Goal: Find contact information: Find contact information

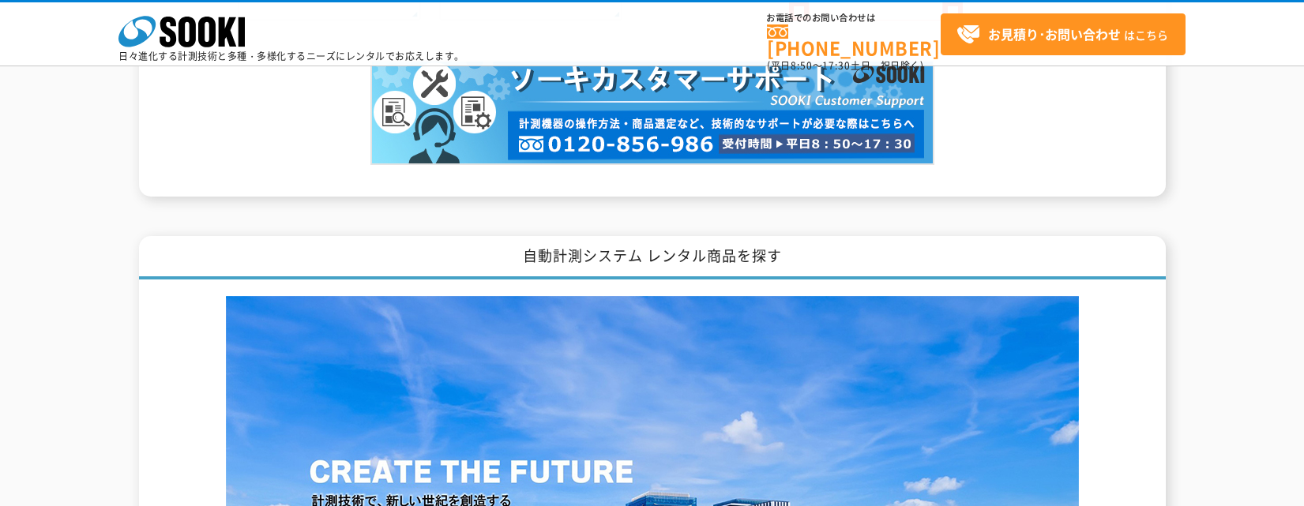
scroll to position [1738, 0]
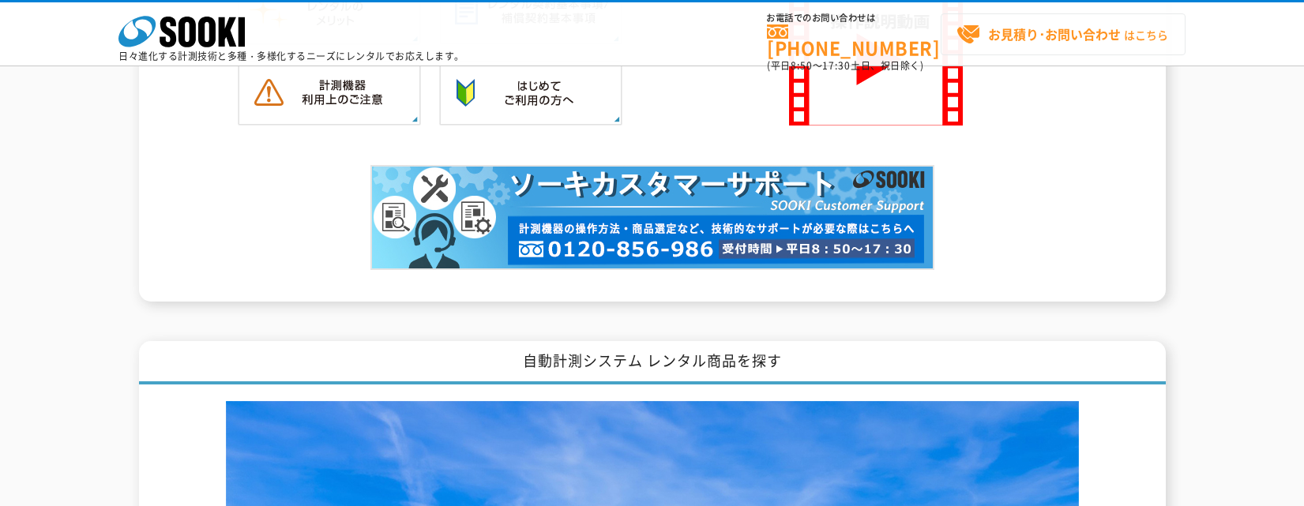
click at [1117, 53] on link "お見積り･お問い合わせ はこちら" at bounding box center [1063, 34] width 245 height 42
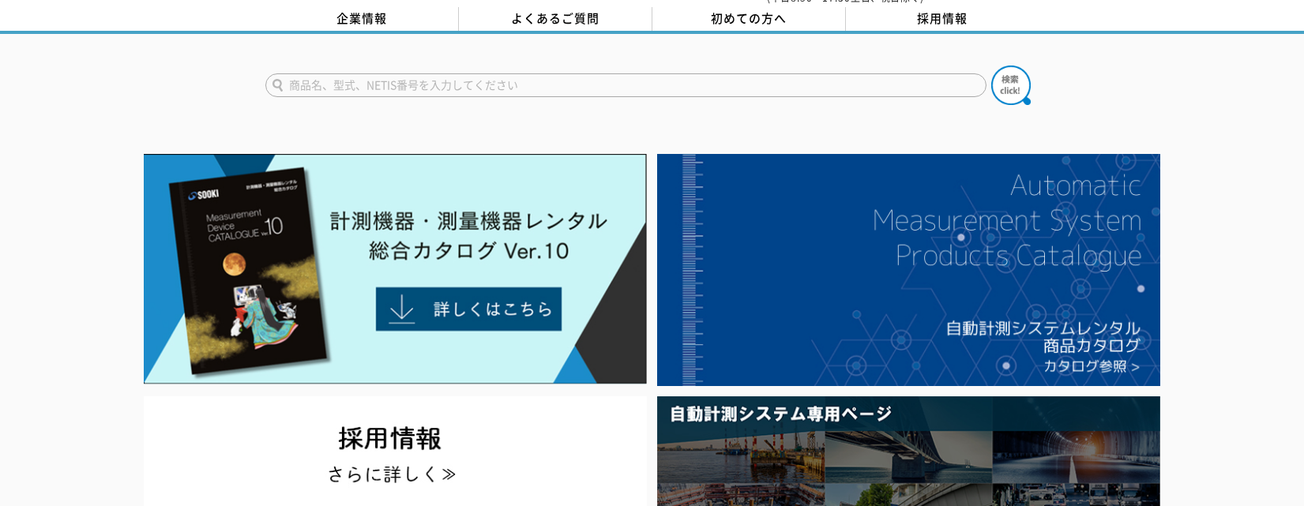
scroll to position [0, 0]
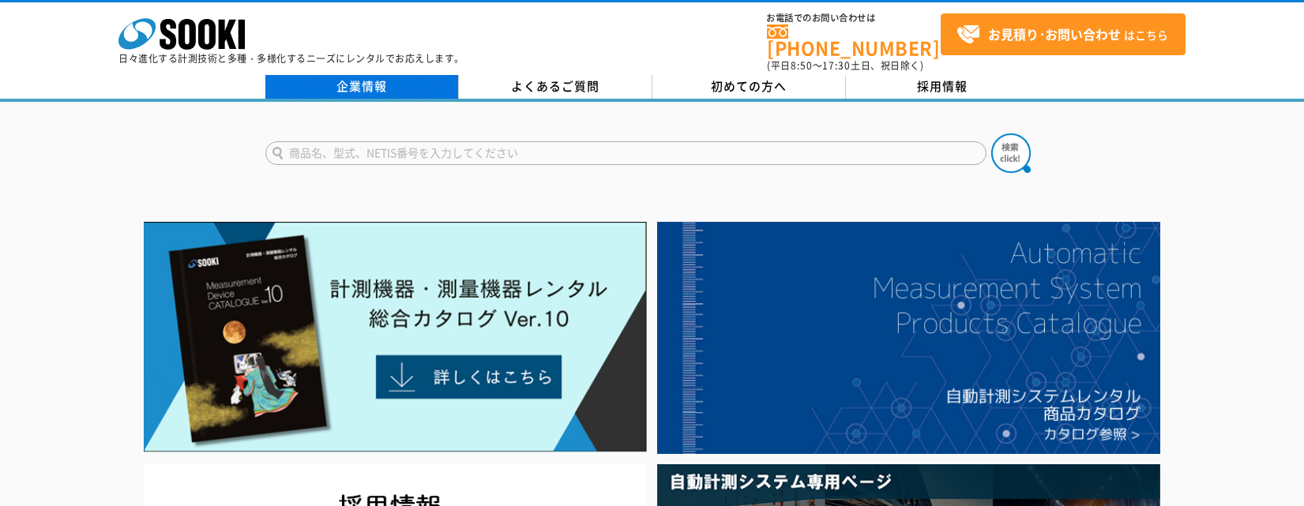
click at [339, 75] on link "企業情報" at bounding box center [362, 87] width 194 height 24
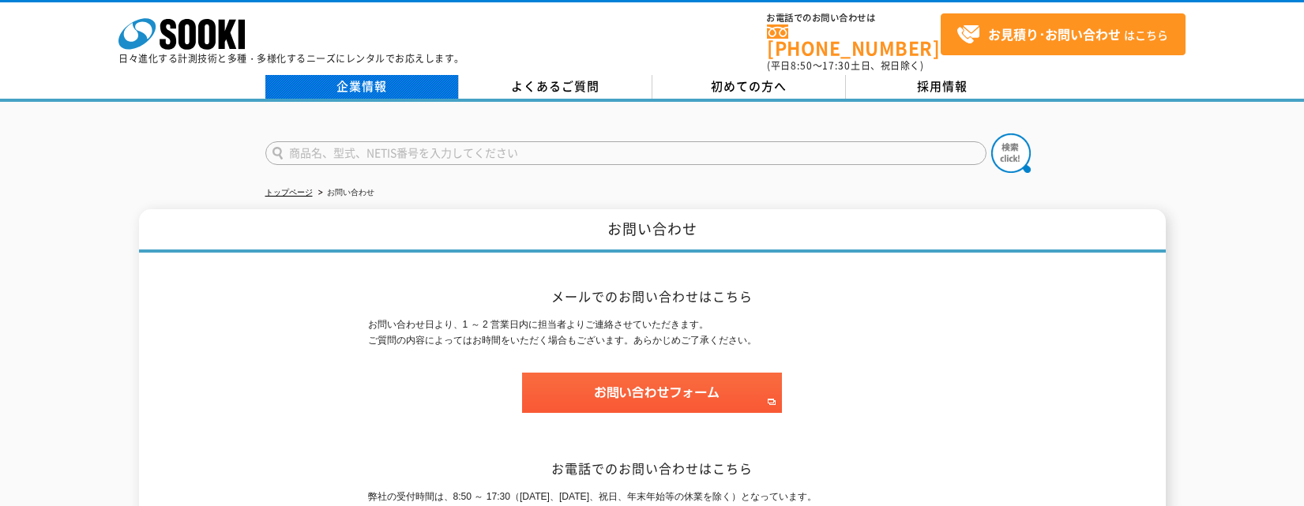
click at [380, 84] on link "企業情報" at bounding box center [362, 87] width 194 height 24
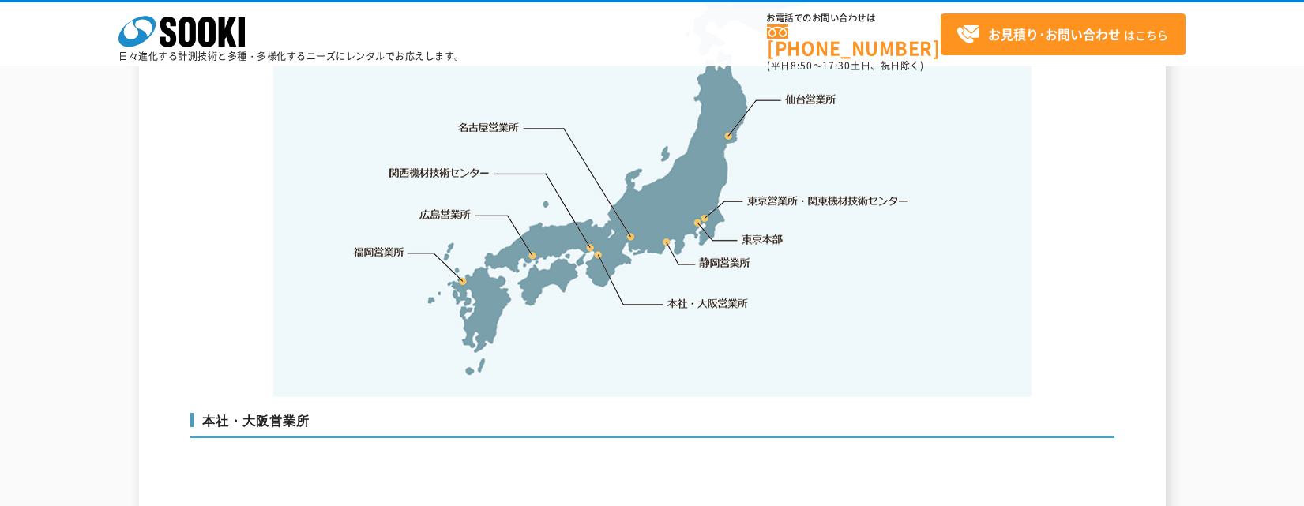
scroll to position [3396, 0]
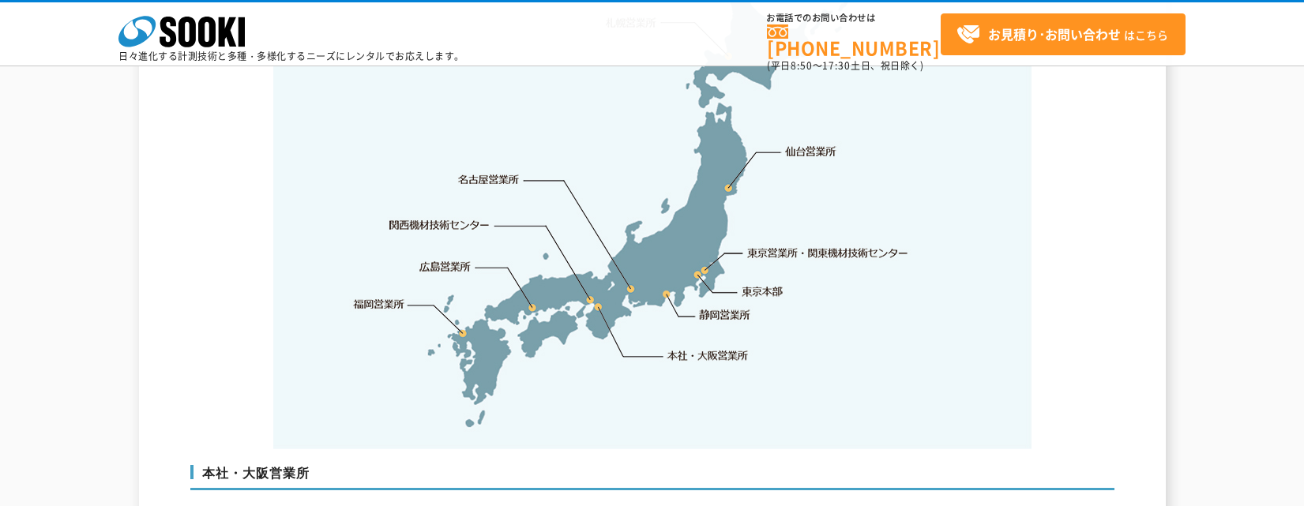
click at [819, 144] on link "仙台営業所" at bounding box center [810, 152] width 51 height 16
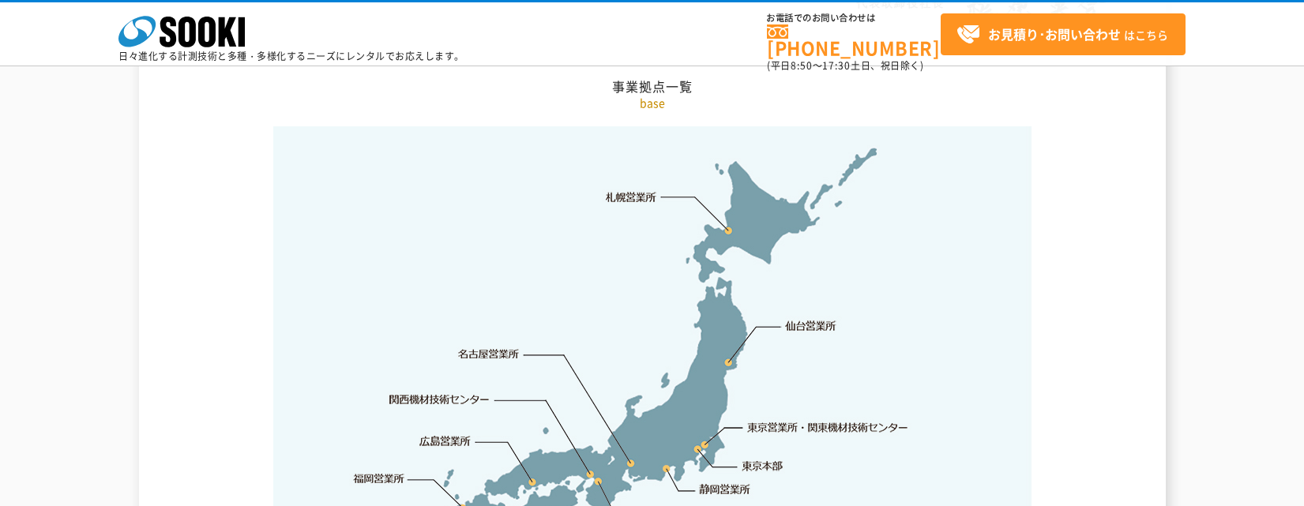
scroll to position [3217, 0]
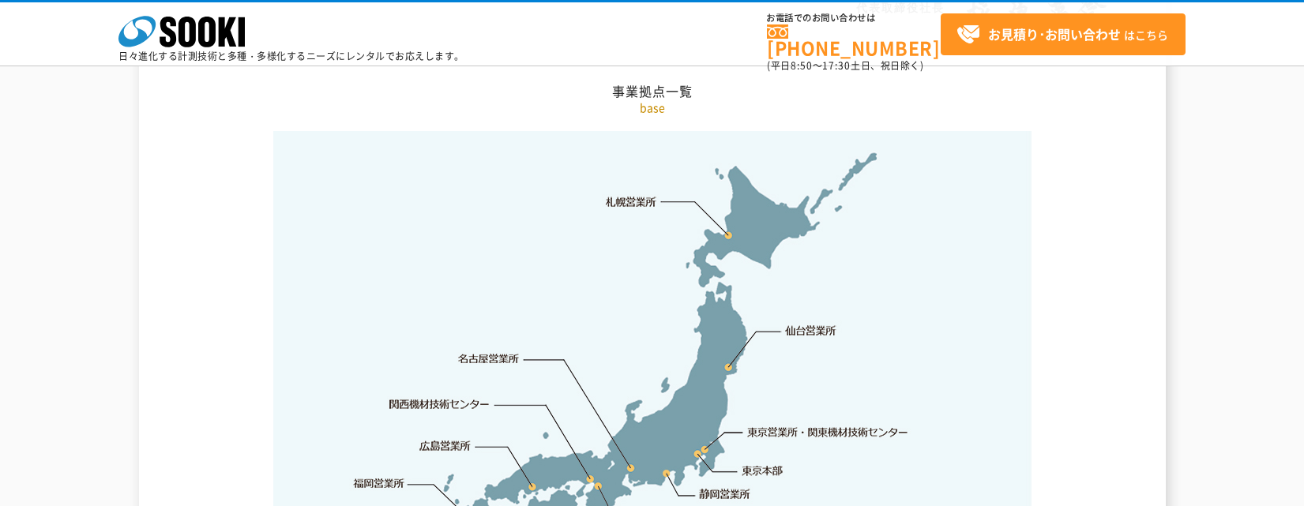
click at [820, 323] on link "仙台営業所" at bounding box center [810, 331] width 51 height 16
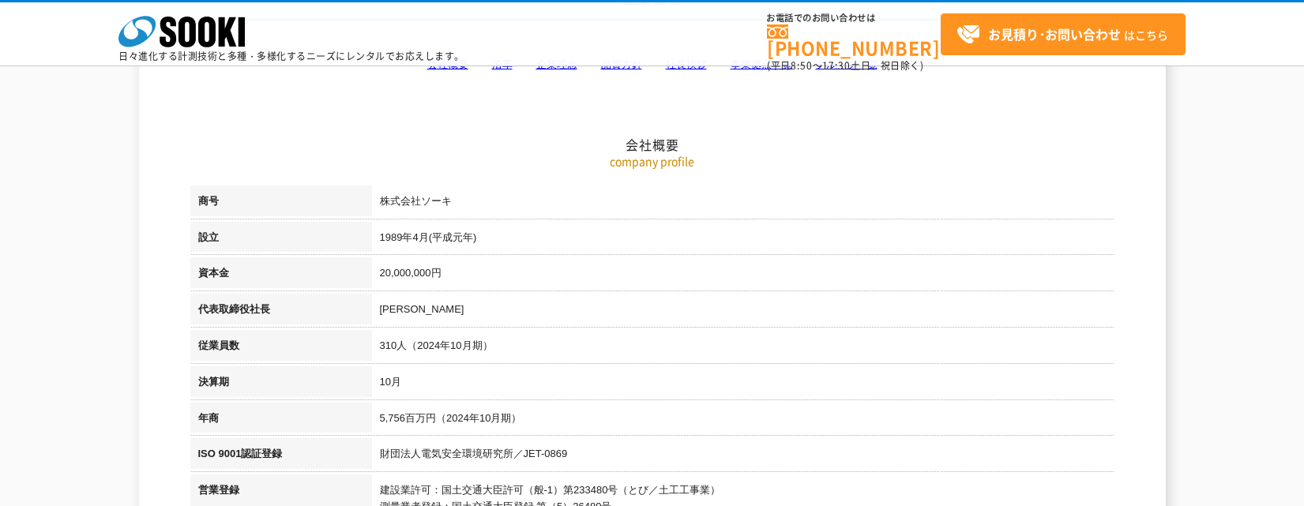
scroll to position [0, 0]
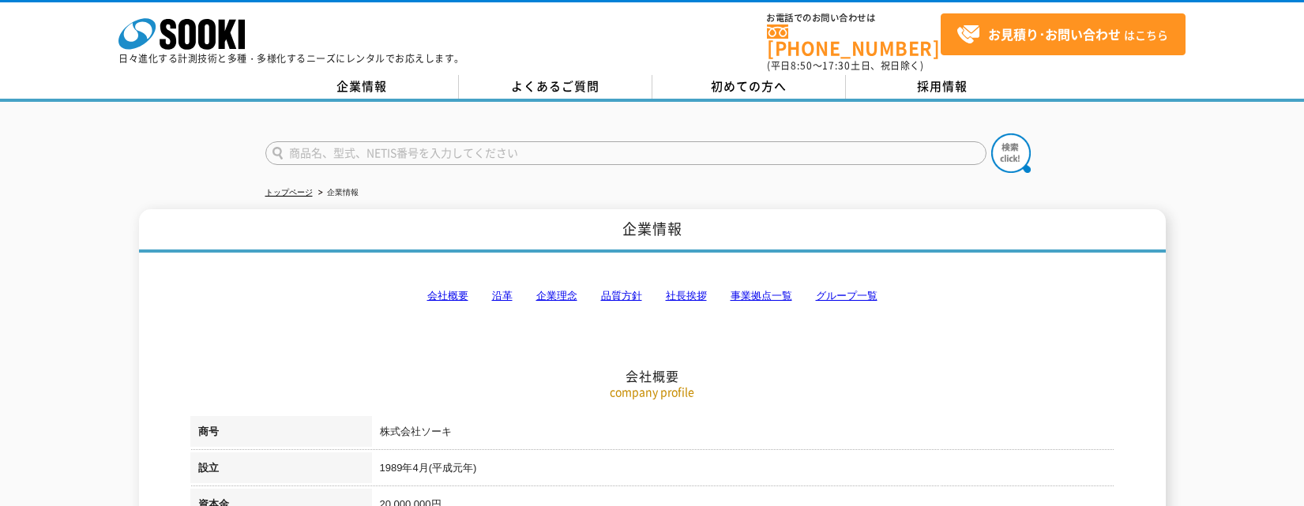
click at [403, 54] on p "日々進化する計測技術と多種・多様化するニーズにレンタルでお応えします。" at bounding box center [291, 58] width 346 height 9
click at [237, 27] on icon "株式会社 ソーキ" at bounding box center [181, 34] width 126 height 32
drag, startPoint x: 825, startPoint y: 239, endPoint x: 836, endPoint y: 244, distance: 12.0
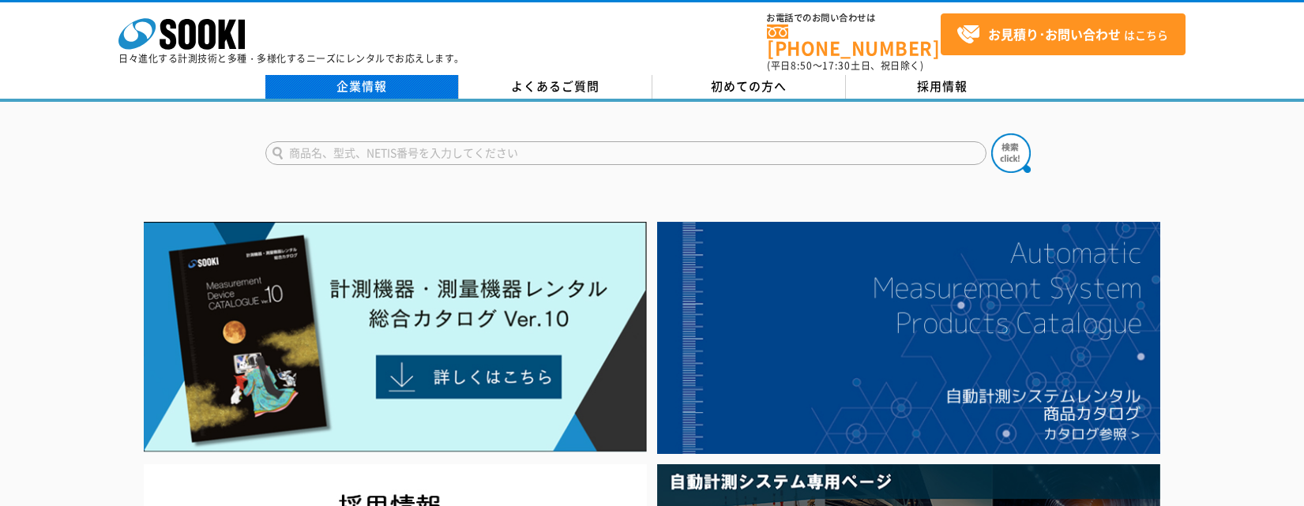
click at [396, 83] on link "企業情報" at bounding box center [362, 87] width 194 height 24
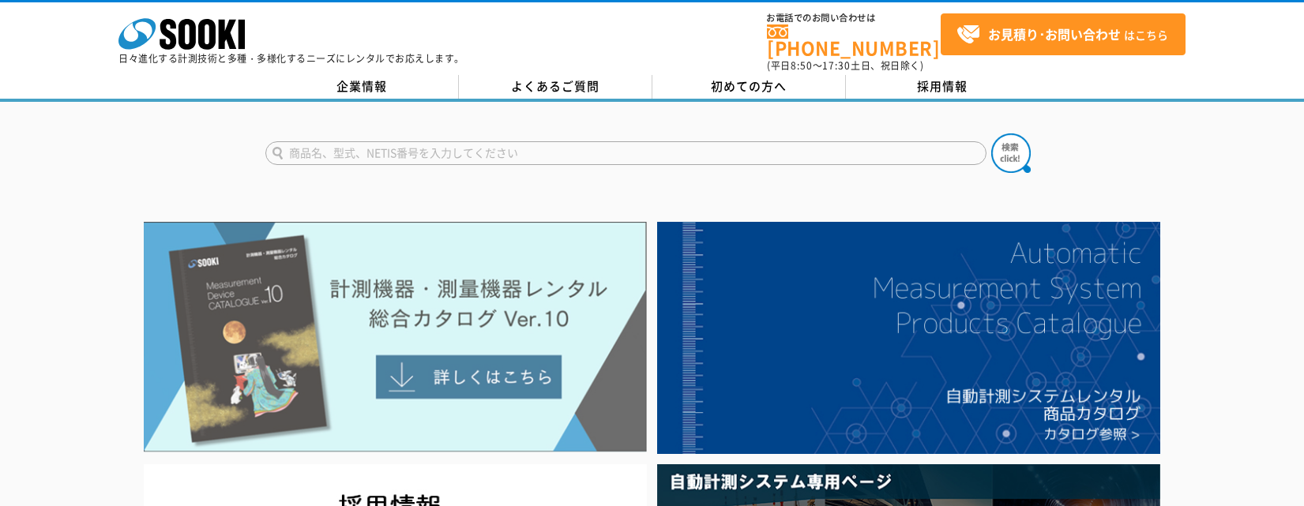
click at [451, 351] on img at bounding box center [395, 337] width 503 height 231
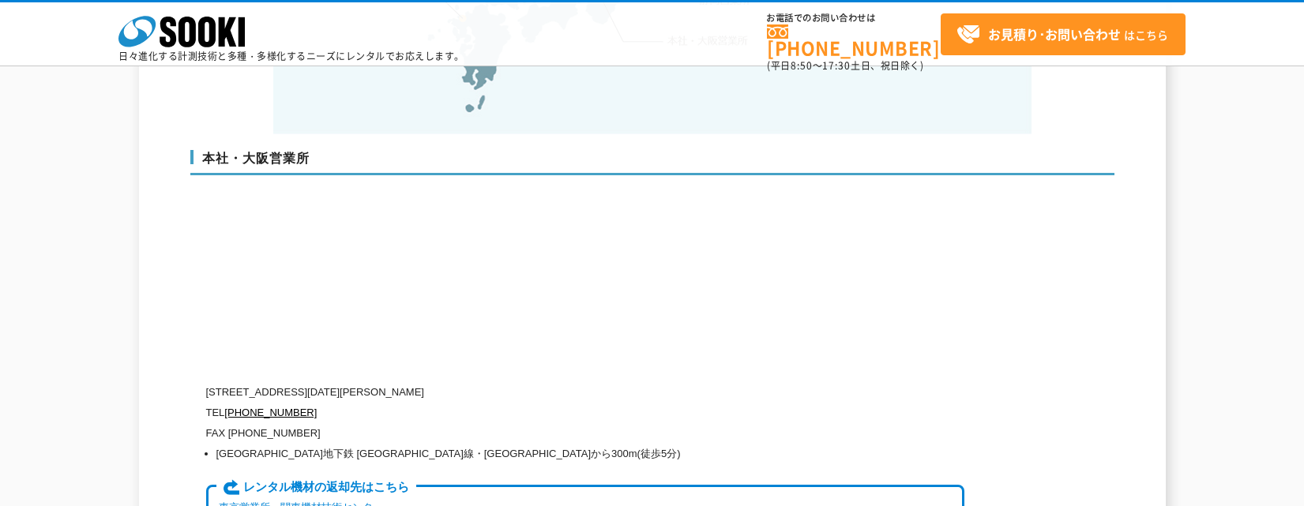
scroll to position [3238, 0]
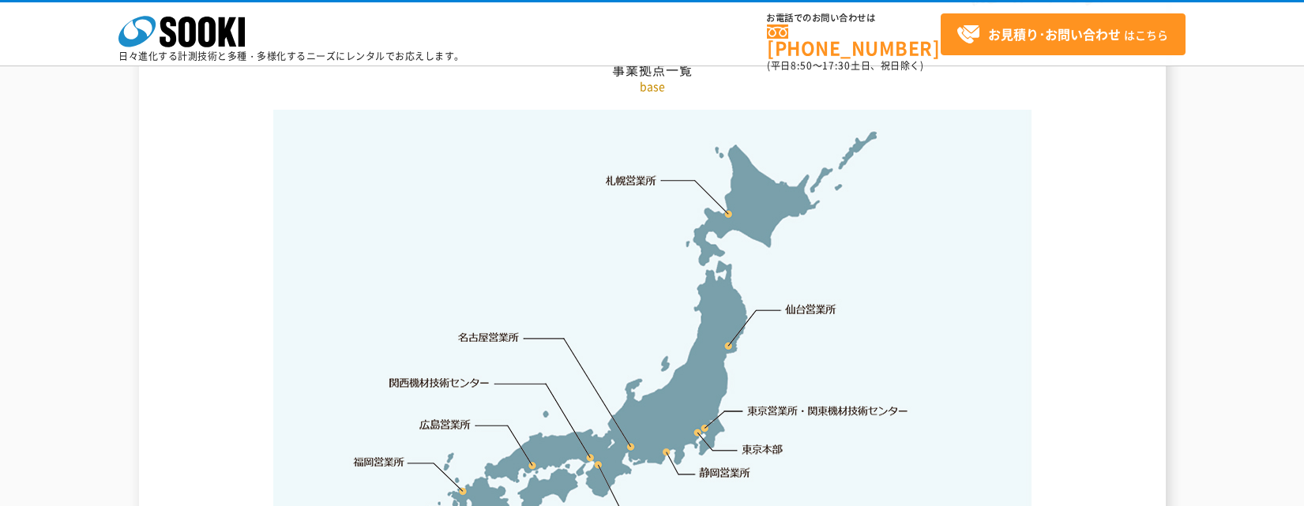
click at [821, 302] on link "仙台営業所" at bounding box center [810, 310] width 51 height 16
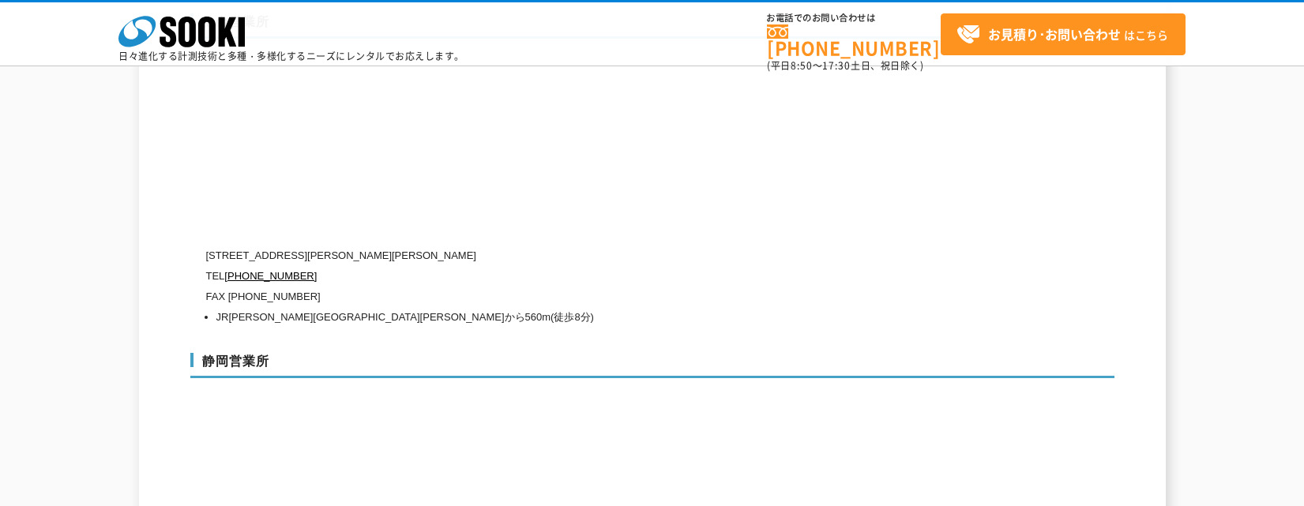
scroll to position [4955, 0]
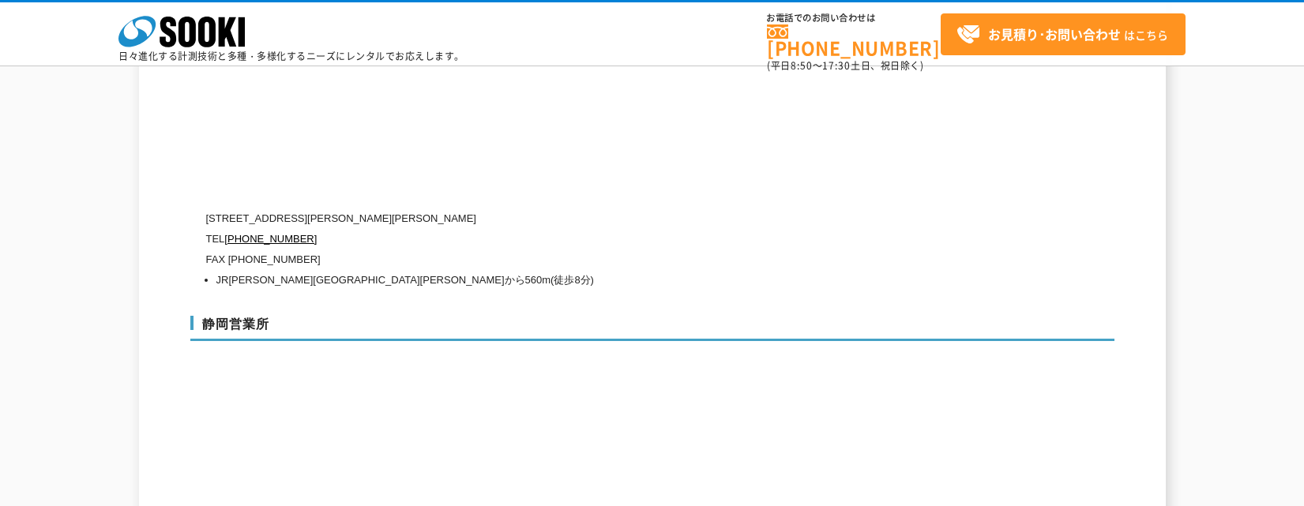
scroll to position [5113, 0]
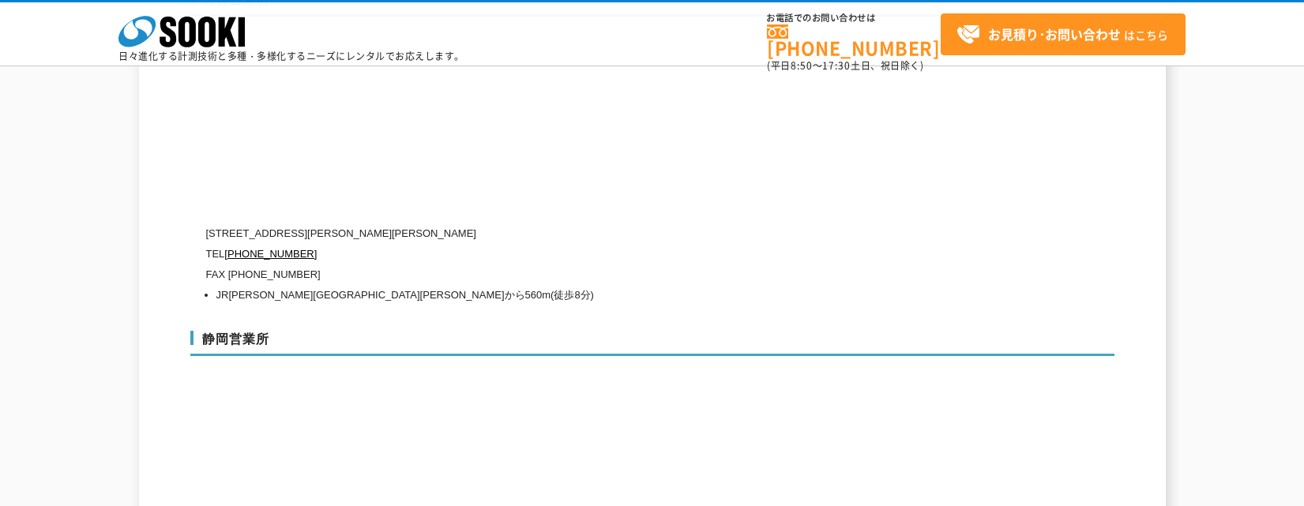
scroll to position [4876, 0]
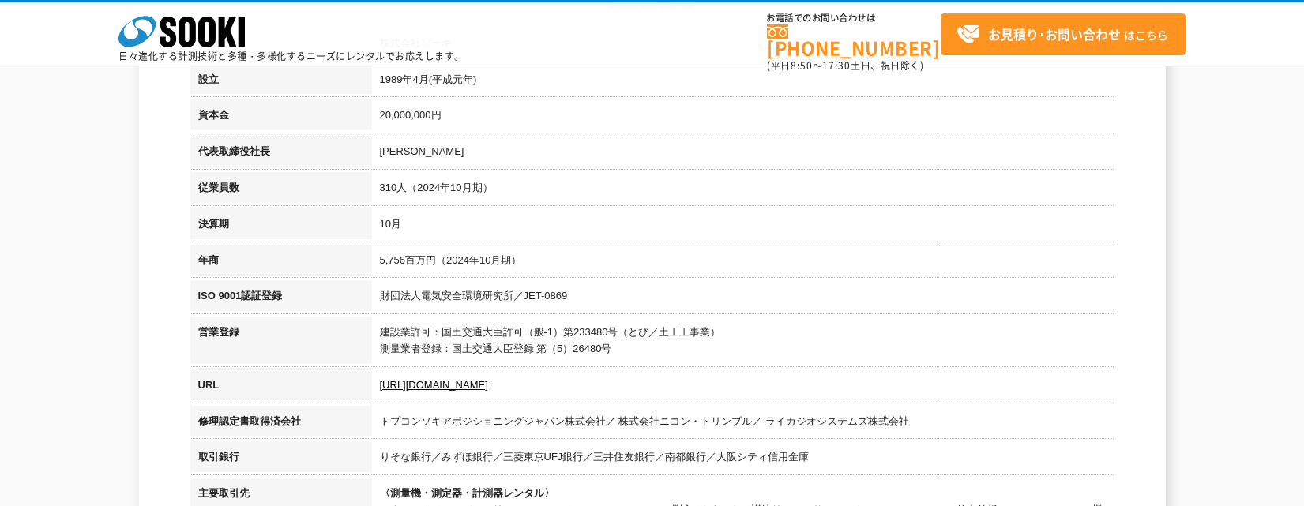
scroll to position [553, 0]
